Goal: Information Seeking & Learning: Learn about a topic

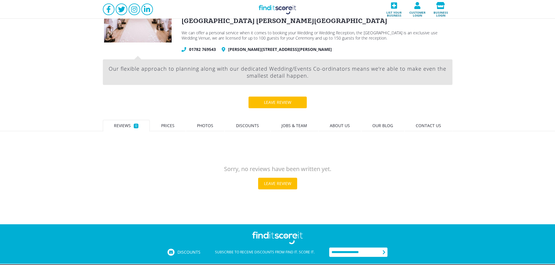
scroll to position [87, 0]
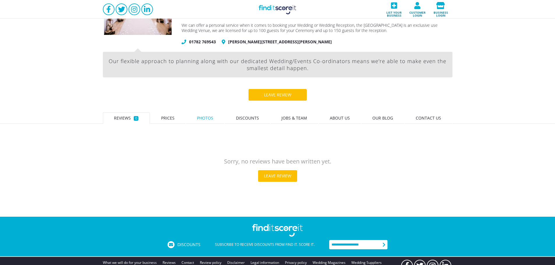
click at [202, 115] on link "Photos" at bounding box center [205, 118] width 39 height 12
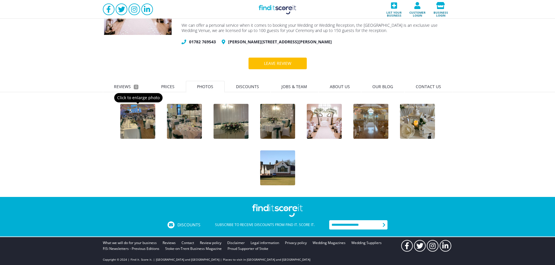
click at [147, 114] on div at bounding box center [137, 121] width 35 height 35
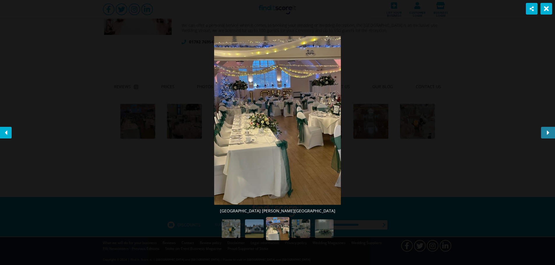
click at [550, 132] on div at bounding box center [548, 133] width 14 height 12
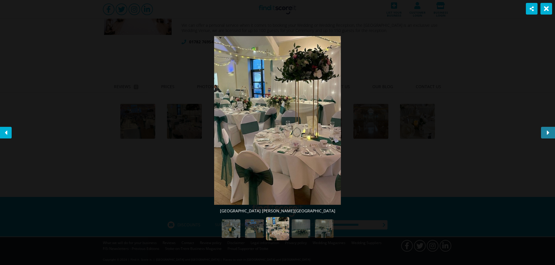
click at [550, 132] on div at bounding box center [548, 133] width 14 height 12
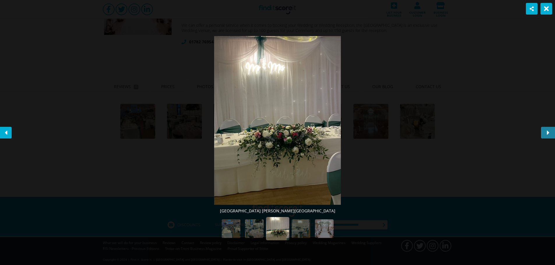
click at [550, 132] on div at bounding box center [548, 133] width 14 height 12
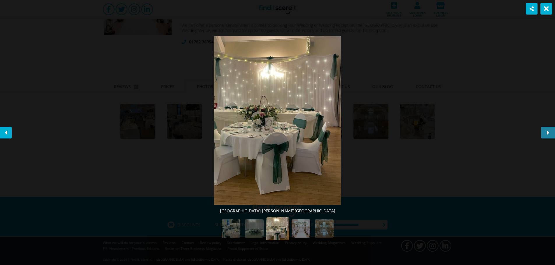
click at [548, 131] on icon at bounding box center [548, 132] width 3 height 7
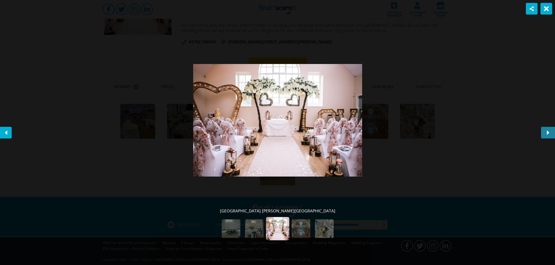
click at [548, 131] on icon at bounding box center [548, 132] width 3 height 7
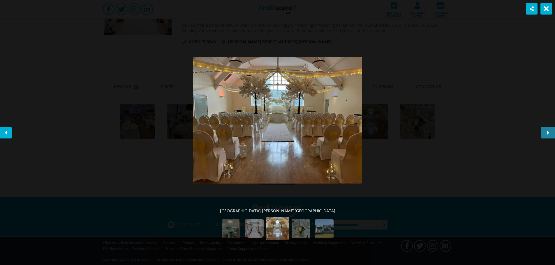
click at [548, 131] on icon at bounding box center [548, 132] width 3 height 7
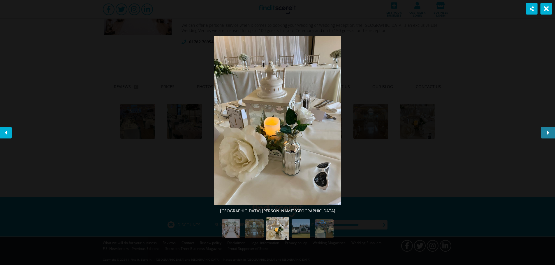
click at [548, 131] on icon at bounding box center [548, 132] width 3 height 7
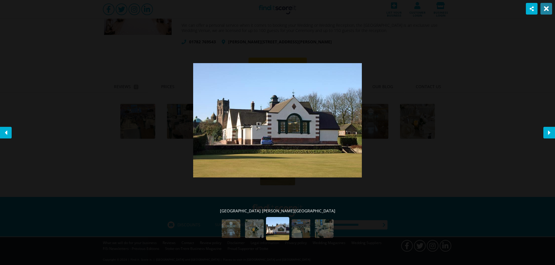
click at [548, 6] on icon at bounding box center [546, 8] width 5 height 7
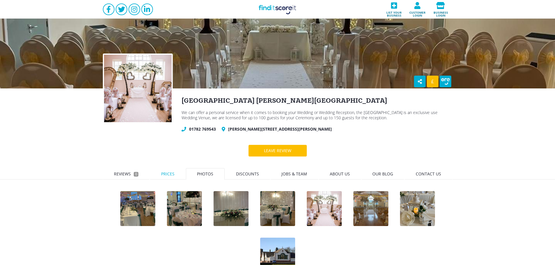
click at [168, 173] on span "Prices" at bounding box center [167, 174] width 13 height 6
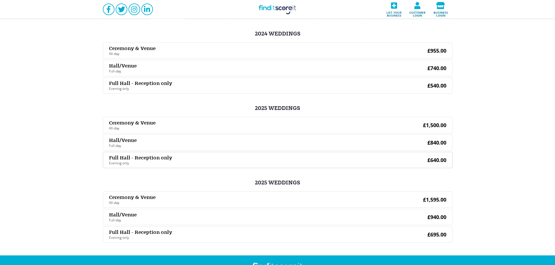
scroll to position [175, 0]
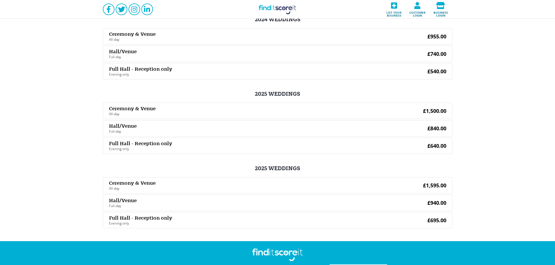
click at [330, 97] on div "2024 WEDDINGS Ceremony & Venue All-day £955.00 Hall/Venue Full-day £740.00 Full…" at bounding box center [278, 123] width 350 height 213
drag, startPoint x: 448, startPoint y: 113, endPoint x: 108, endPoint y: 109, distance: 340.6
click at [108, 109] on div "Ceremony & Venue All-day £1,500.00" at bounding box center [278, 111] width 350 height 16
click at [181, 110] on div "Ceremony & Venue" at bounding box center [260, 108] width 302 height 5
click at [315, 108] on div "Ceremony & Venue" at bounding box center [260, 108] width 302 height 5
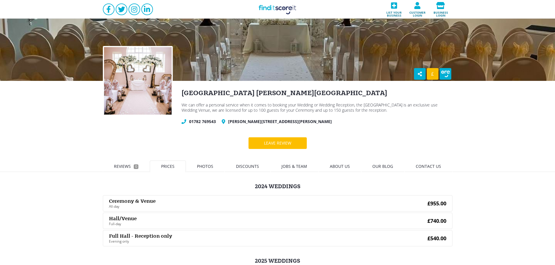
scroll to position [0, 0]
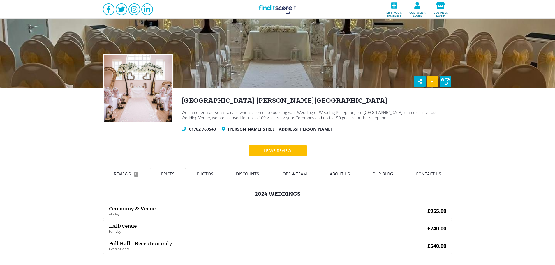
click at [436, 124] on div "[GEOGRAPHIC_DATA] [PERSON_NAME][GEOGRAPHIC_DATA] We can offer a personal servic…" at bounding box center [313, 111] width 280 height 45
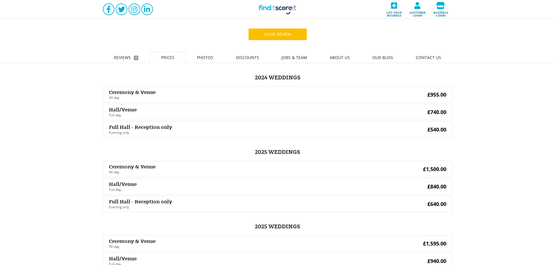
scroll to position [58, 0]
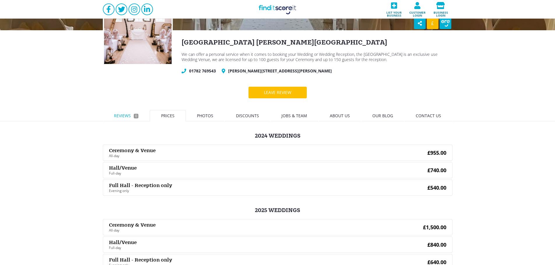
click at [130, 114] on span "Reviews" at bounding box center [122, 116] width 17 height 6
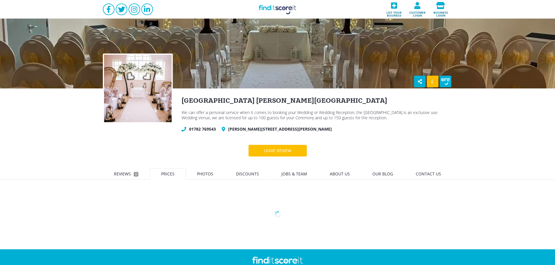
scroll to position [55, 0]
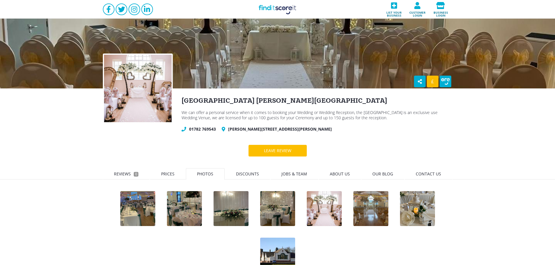
scroll to position [87, 0]
